Goal: Task Accomplishment & Management: Use online tool/utility

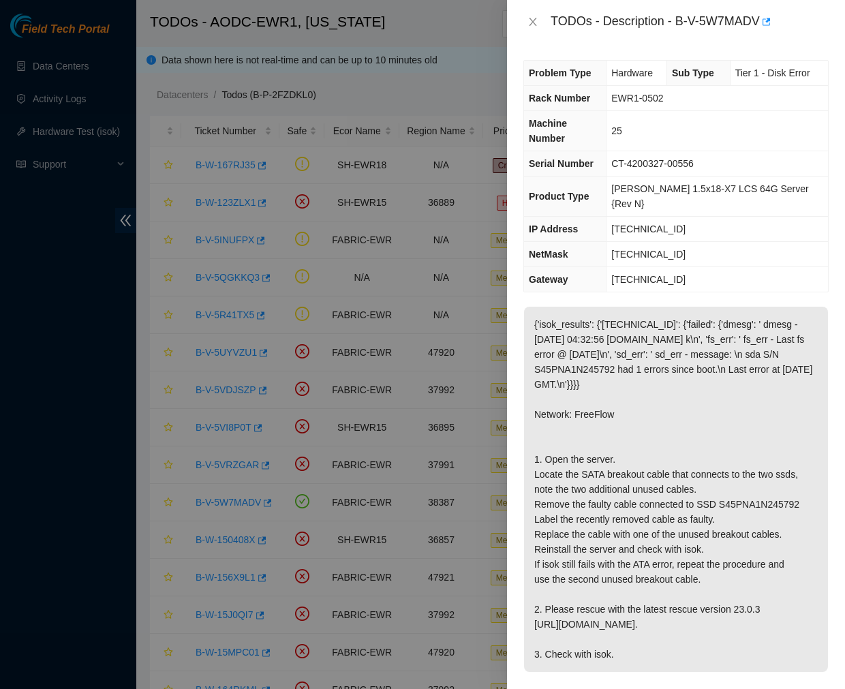
scroll to position [112, 0]
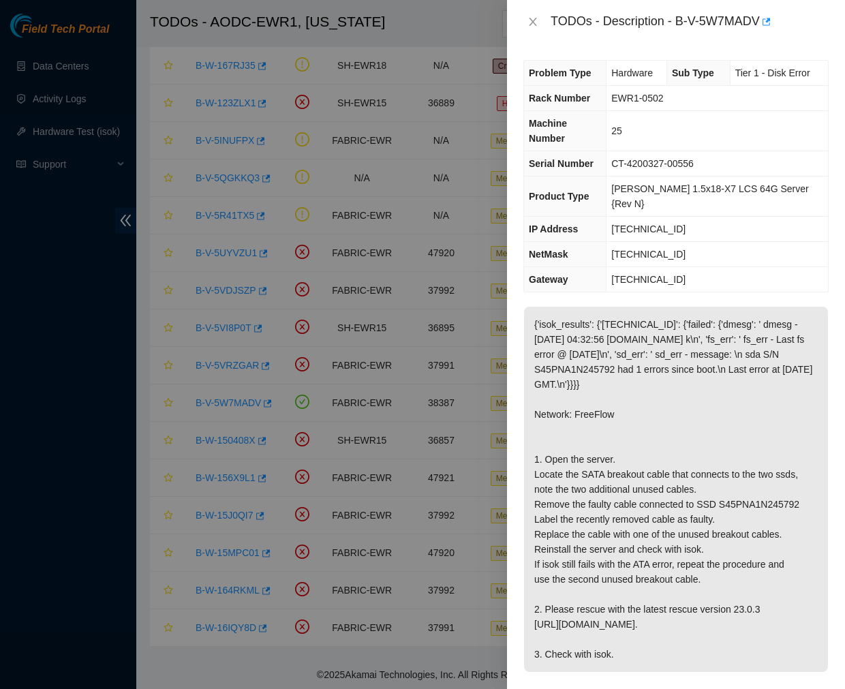
click at [311, 86] on div at bounding box center [422, 344] width 845 height 689
click at [581, 307] on p "{'isok_results': {'23.35.17.28': {'failed': {'dmesg': ' dmesg - Sep 24 04:32:56…" at bounding box center [676, 489] width 304 height 365
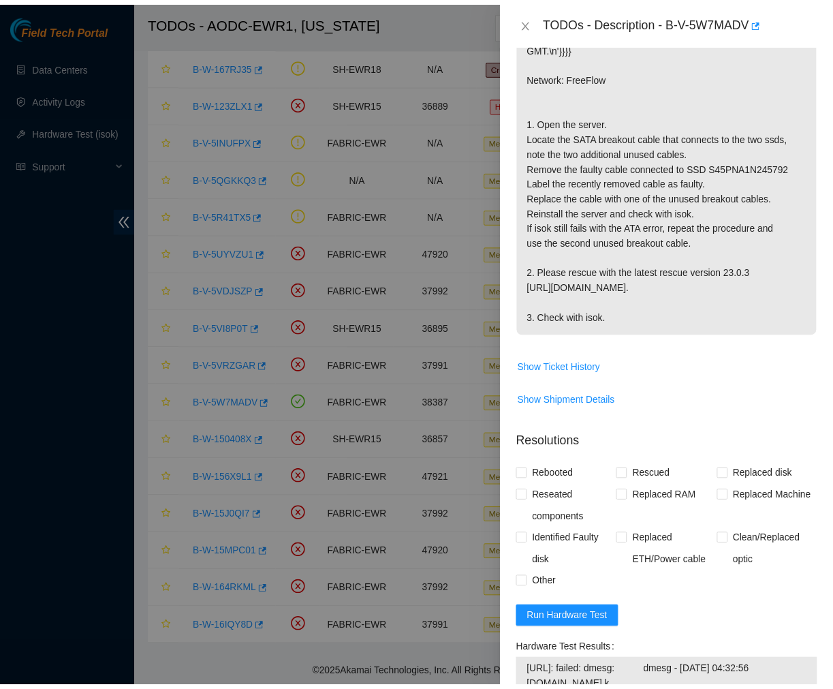
scroll to position [0, 0]
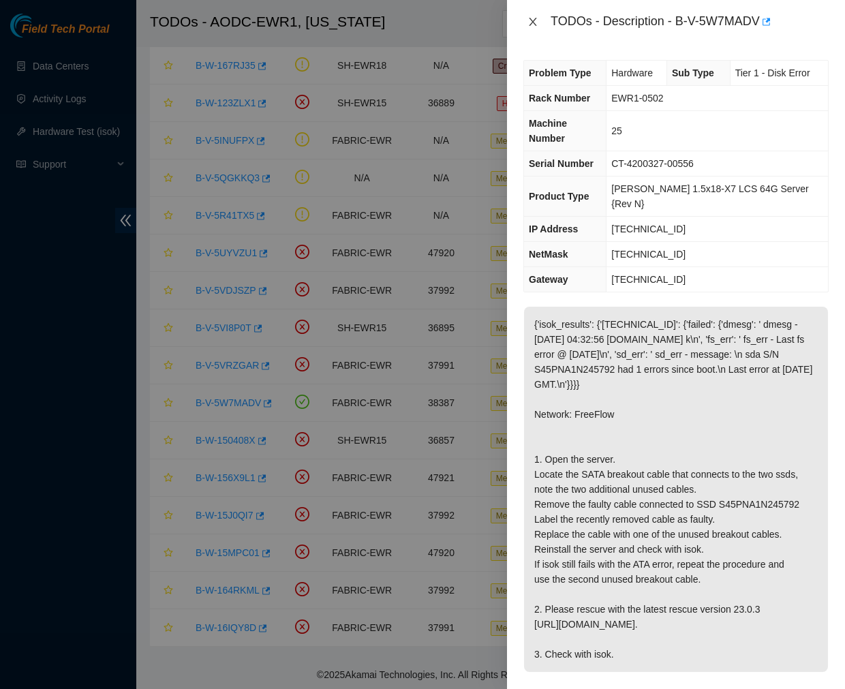
click at [533, 22] on icon "close" at bounding box center [532, 21] width 11 height 11
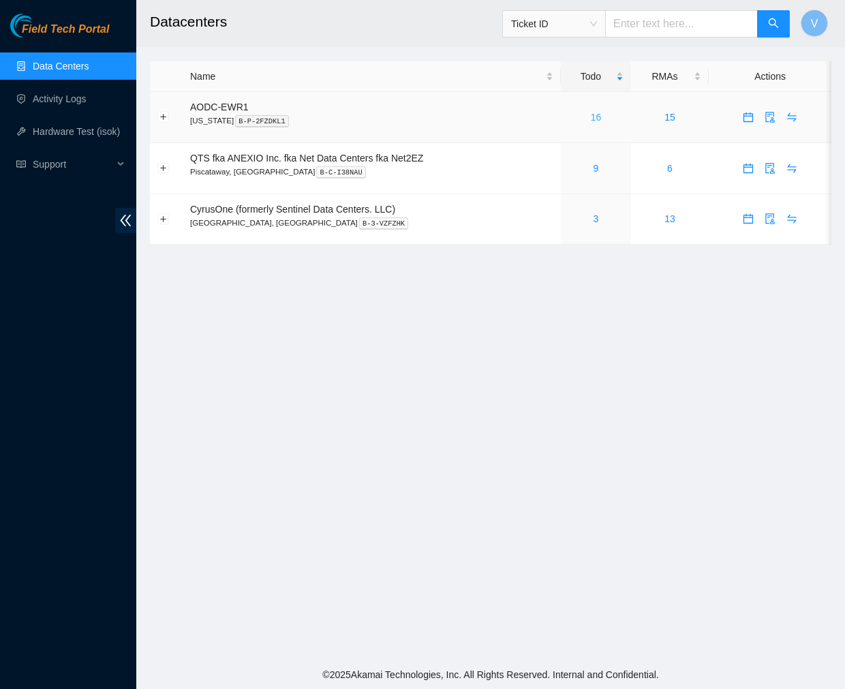
click at [598, 119] on link "16" at bounding box center [596, 117] width 11 height 11
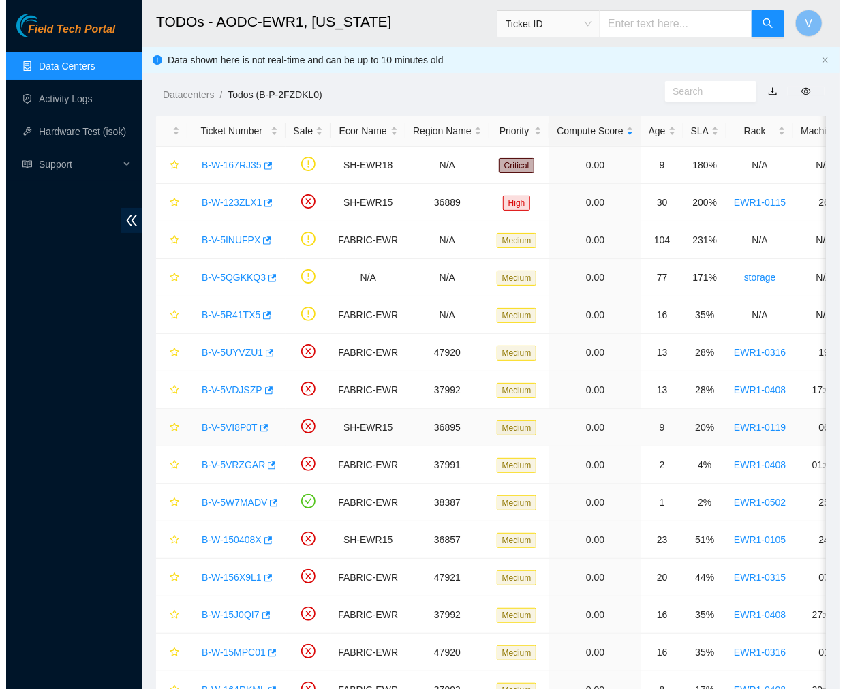
scroll to position [112, 0]
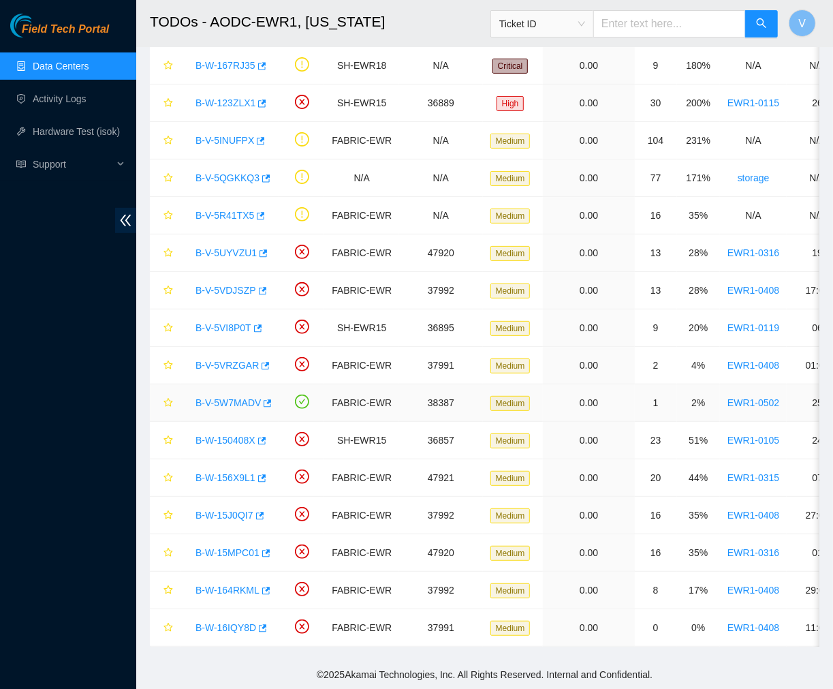
click at [220, 397] on link "B-V-5W7MADV" at bounding box center [228, 402] width 65 height 11
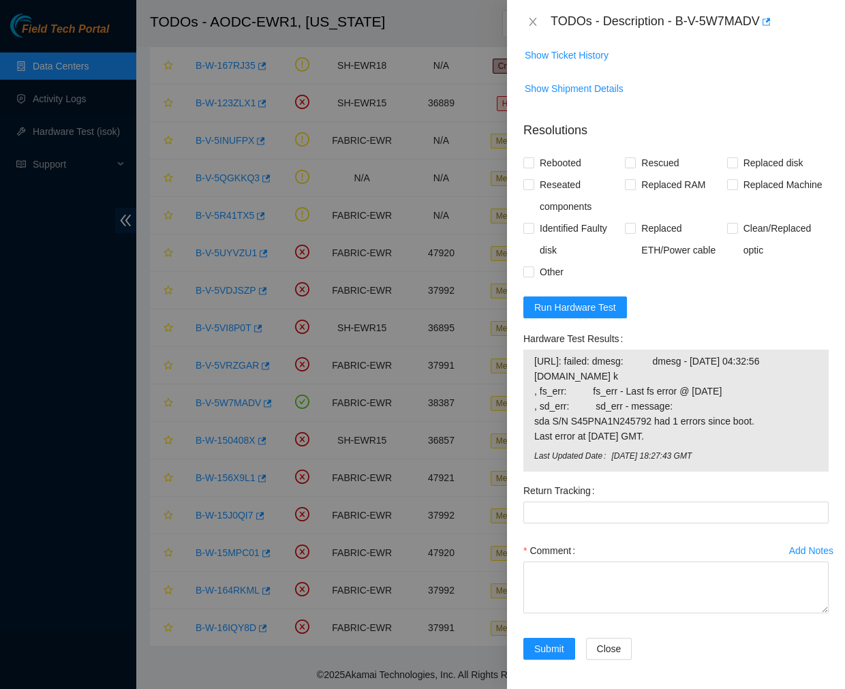
scroll to position [697, 0]
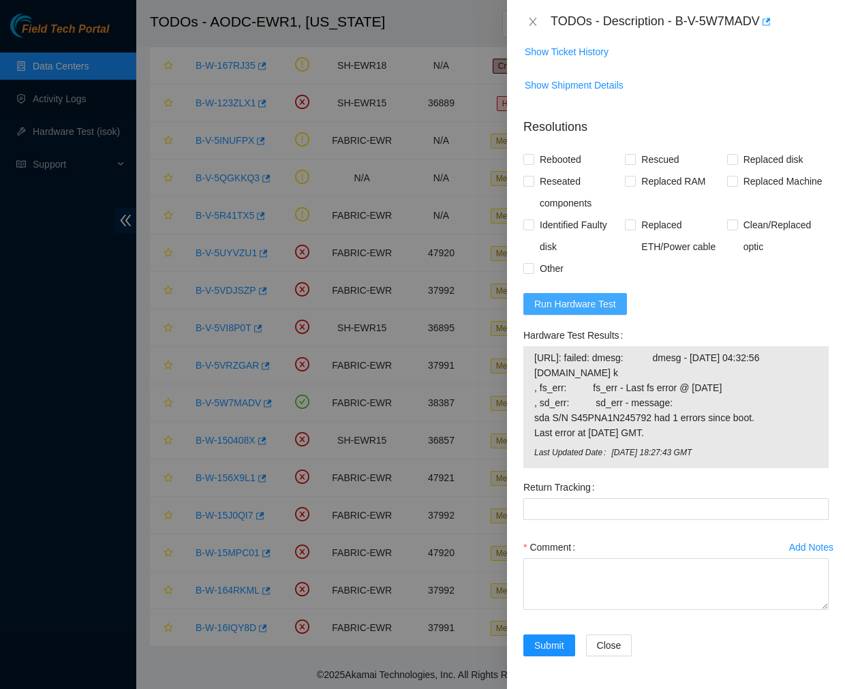
click at [600, 298] on span "Run Hardware Test" at bounding box center [575, 303] width 82 height 15
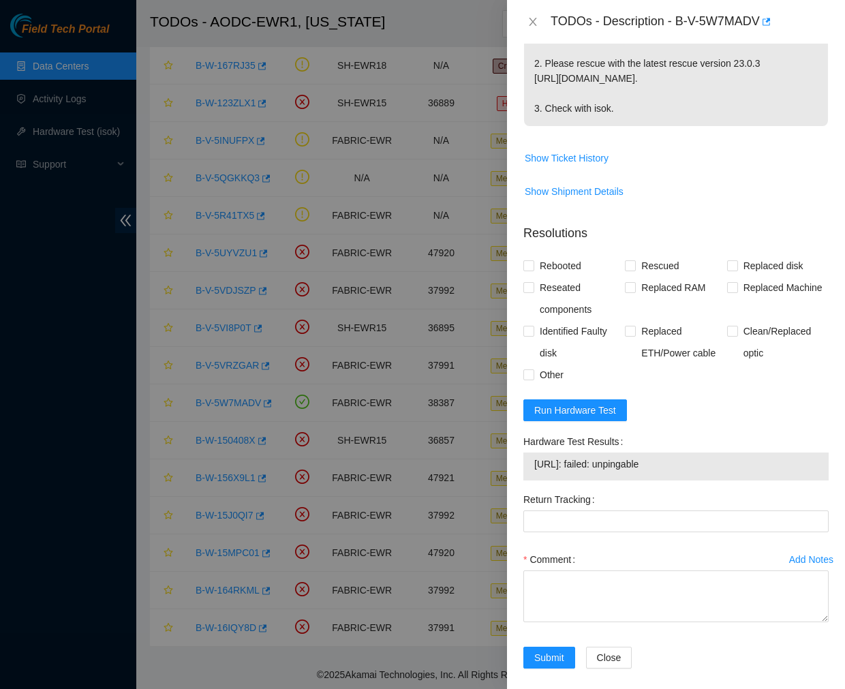
scroll to position [603, 0]
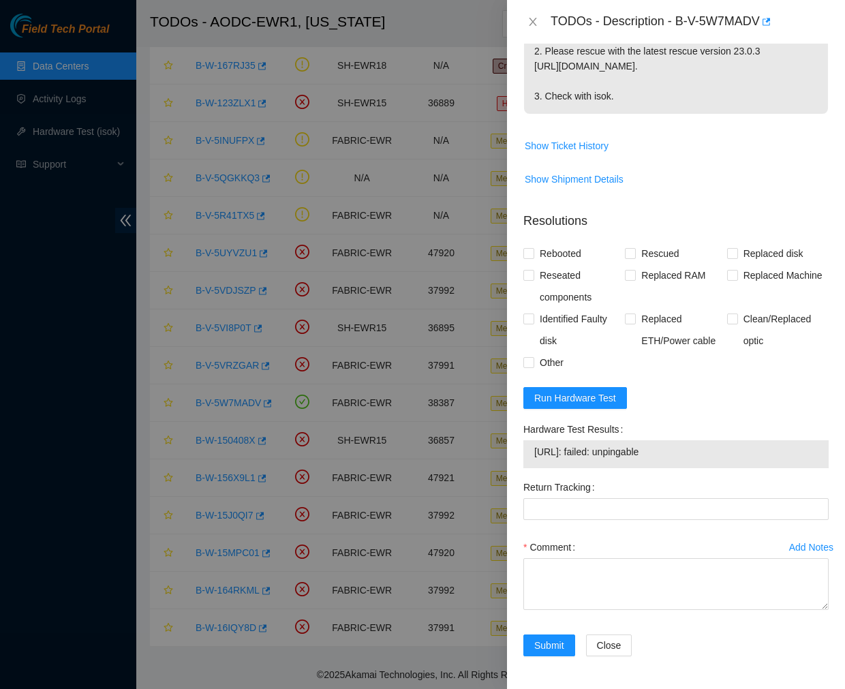
drag, startPoint x: 668, startPoint y: 450, endPoint x: 532, endPoint y: 448, distance: 135.6
click at [532, 448] on div "23.35.17.28: failed: unpingable" at bounding box center [675, 454] width 305 height 28
copy tbody "23.35.17.28: failed: unpingable"
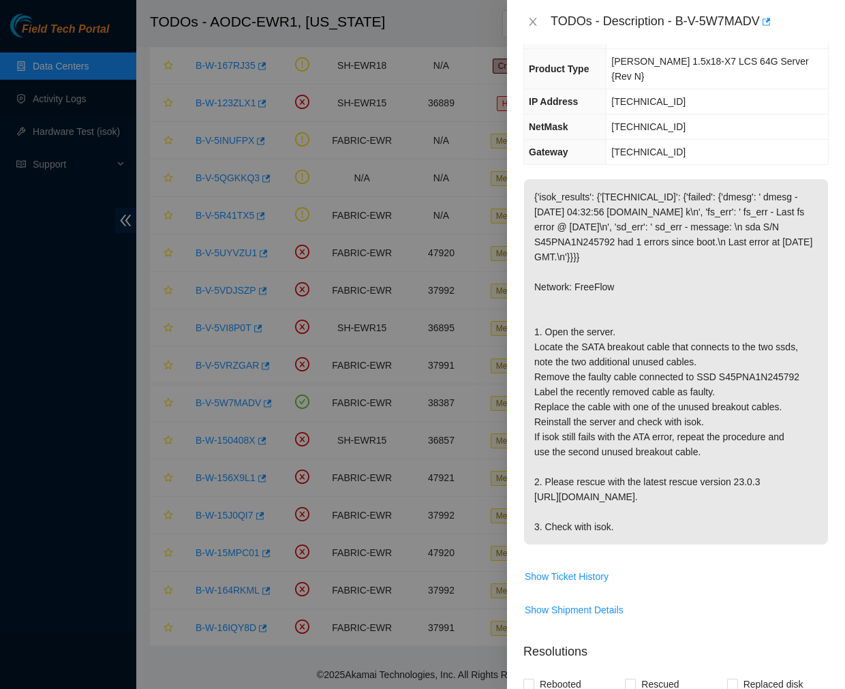
scroll to position [0, 0]
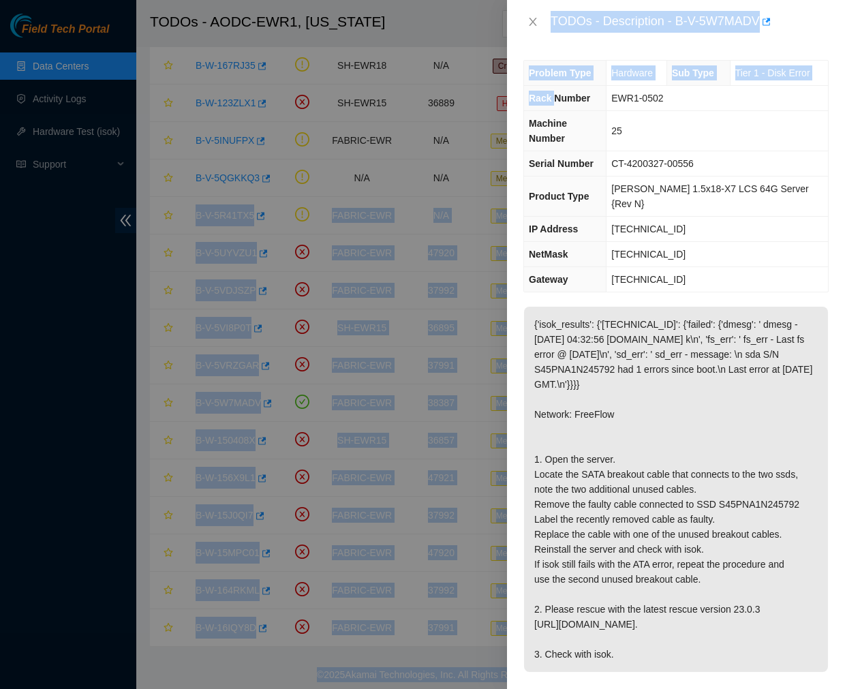
drag, startPoint x: 554, startPoint y: 104, endPoint x: 1045, endPoint y: 159, distance: 494.3
click at [844, 159] on html "Field Tech Portal Data Centers Activity Logs Hardware Test (isok) Support TODOs…" at bounding box center [422, 245] width 845 height 689
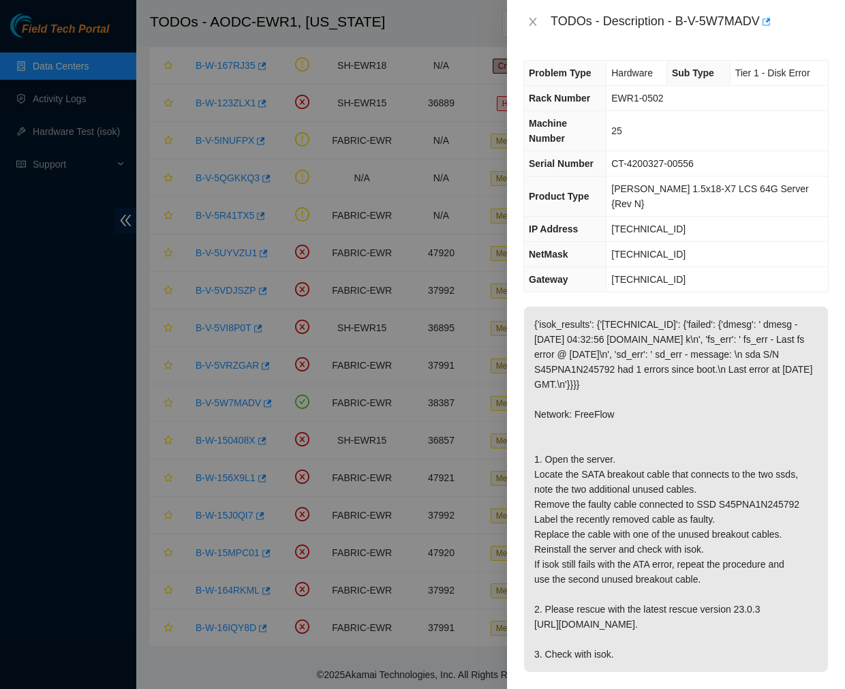
click at [696, 402] on p "{'isok_results': {'23.35.17.28': {'failed': {'dmesg': ' dmesg - Sep 24 04:32:56…" at bounding box center [676, 489] width 304 height 365
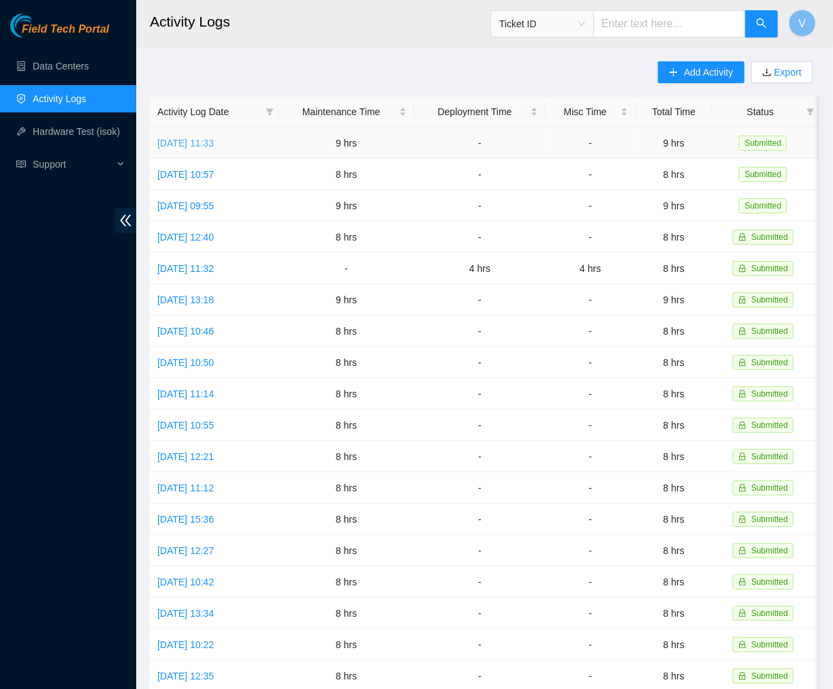
click at [214, 140] on link "[DATE] 11:33" at bounding box center [185, 143] width 57 height 11
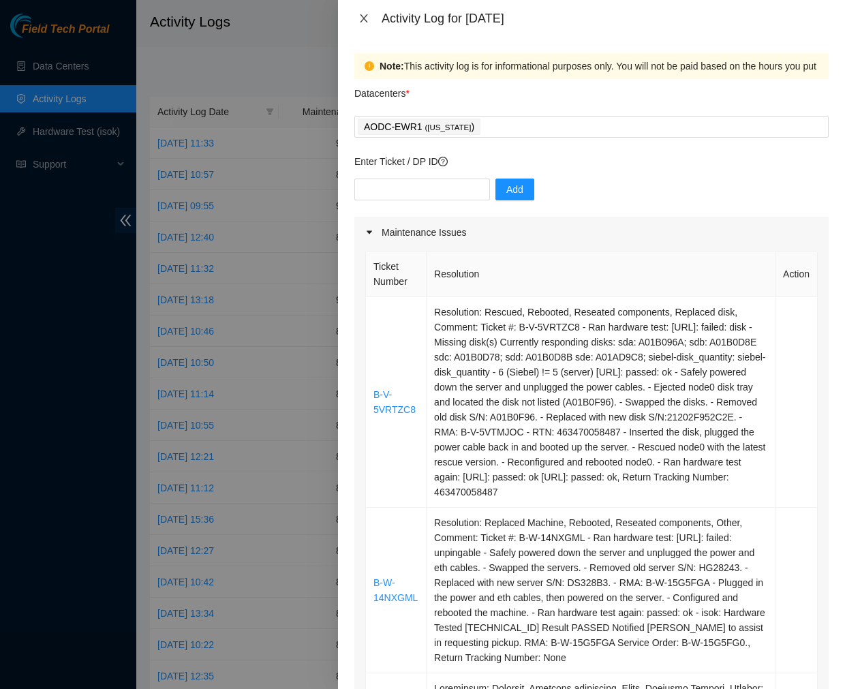
click at [359, 19] on icon "close" at bounding box center [363, 18] width 11 height 11
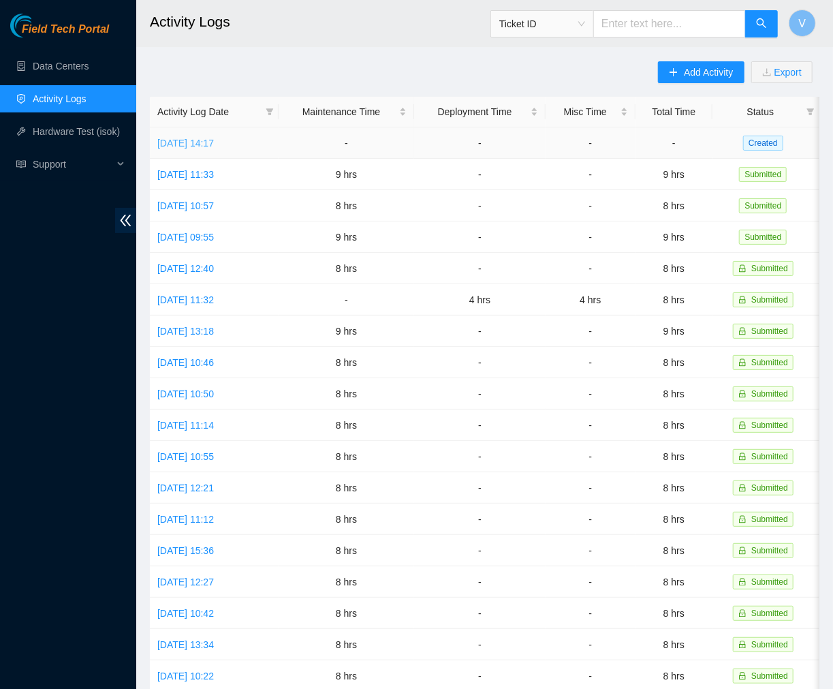
click at [214, 143] on link "Thu, 25 Sep 2025 14:17" at bounding box center [185, 143] width 57 height 11
